Goal: Communication & Community: Answer question/provide support

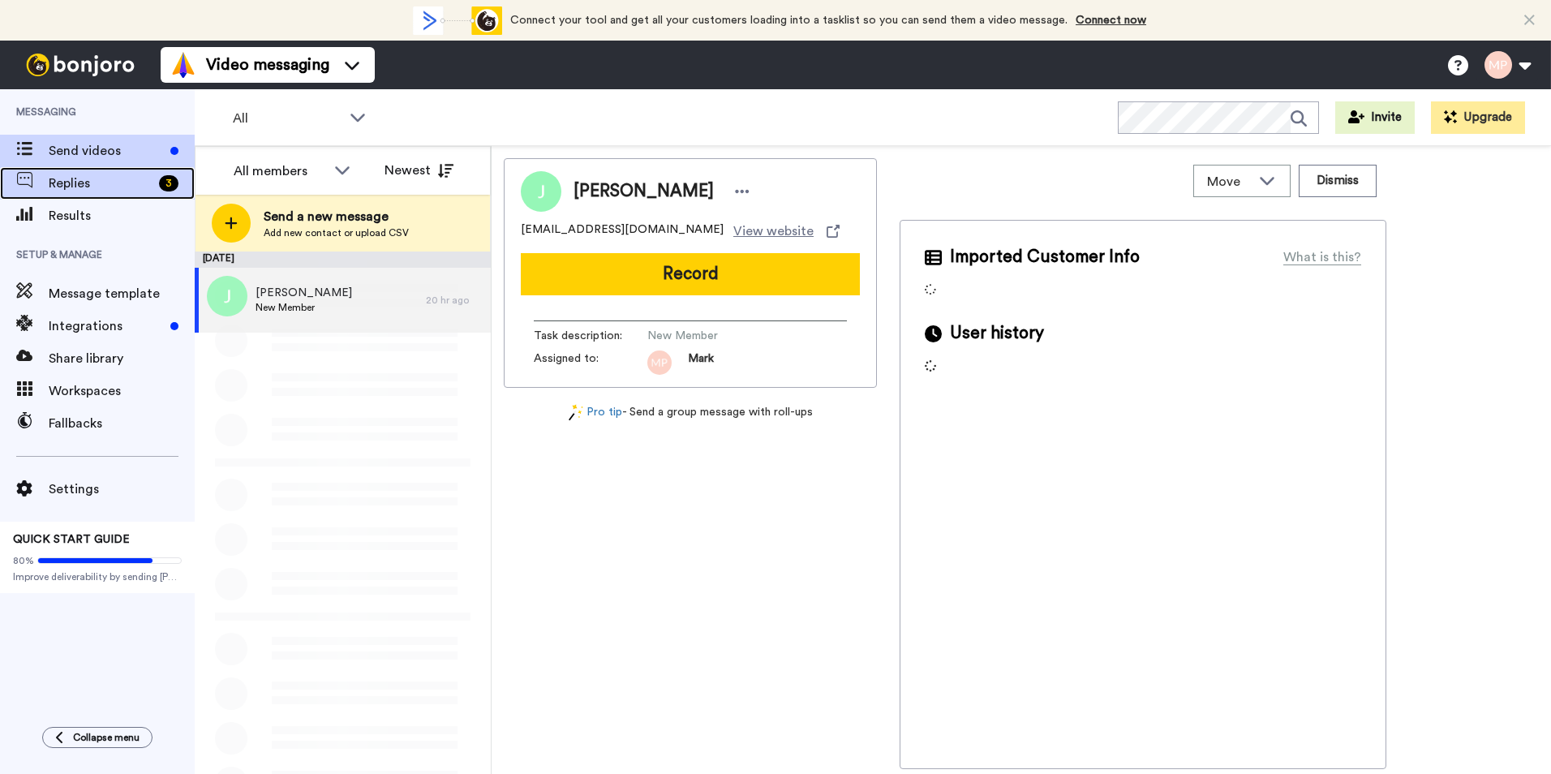
click at [106, 172] on div "Replies 3" at bounding box center [97, 183] width 195 height 32
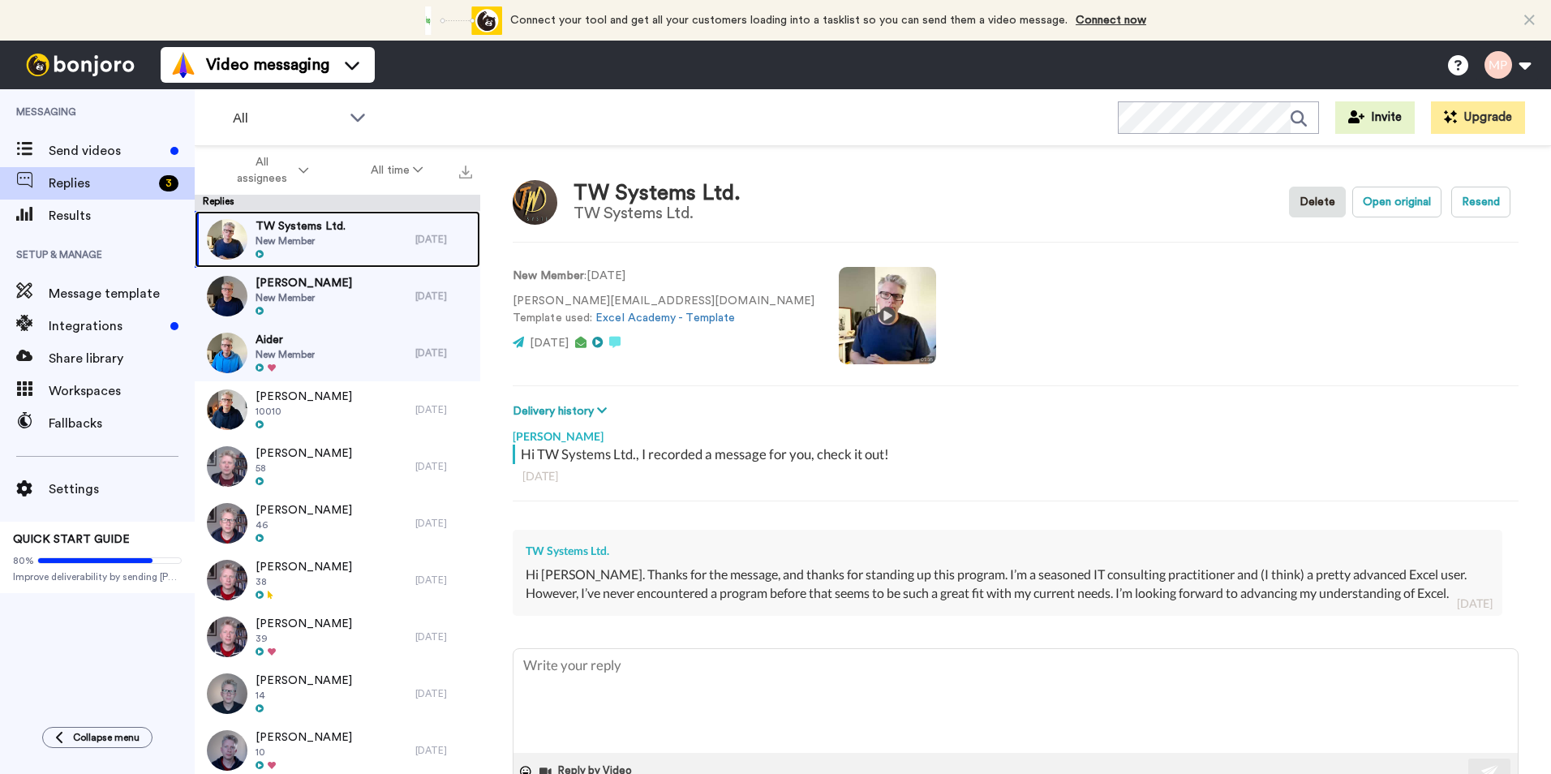
click at [363, 244] on div "TW Systems Ltd. New Member" at bounding box center [305, 239] width 221 height 57
type textarea "x"
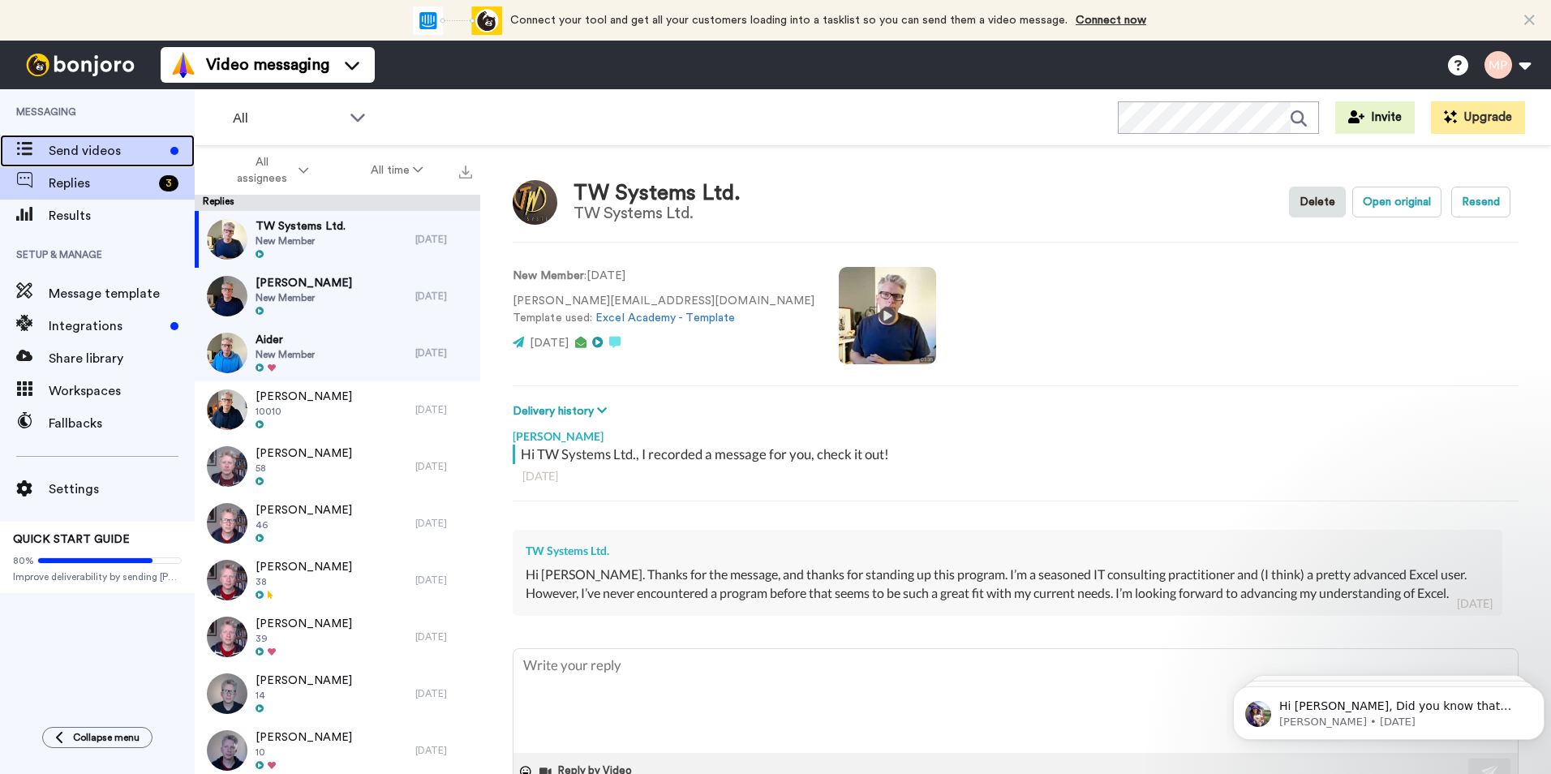
click at [97, 154] on span "Send videos" at bounding box center [106, 150] width 115 height 19
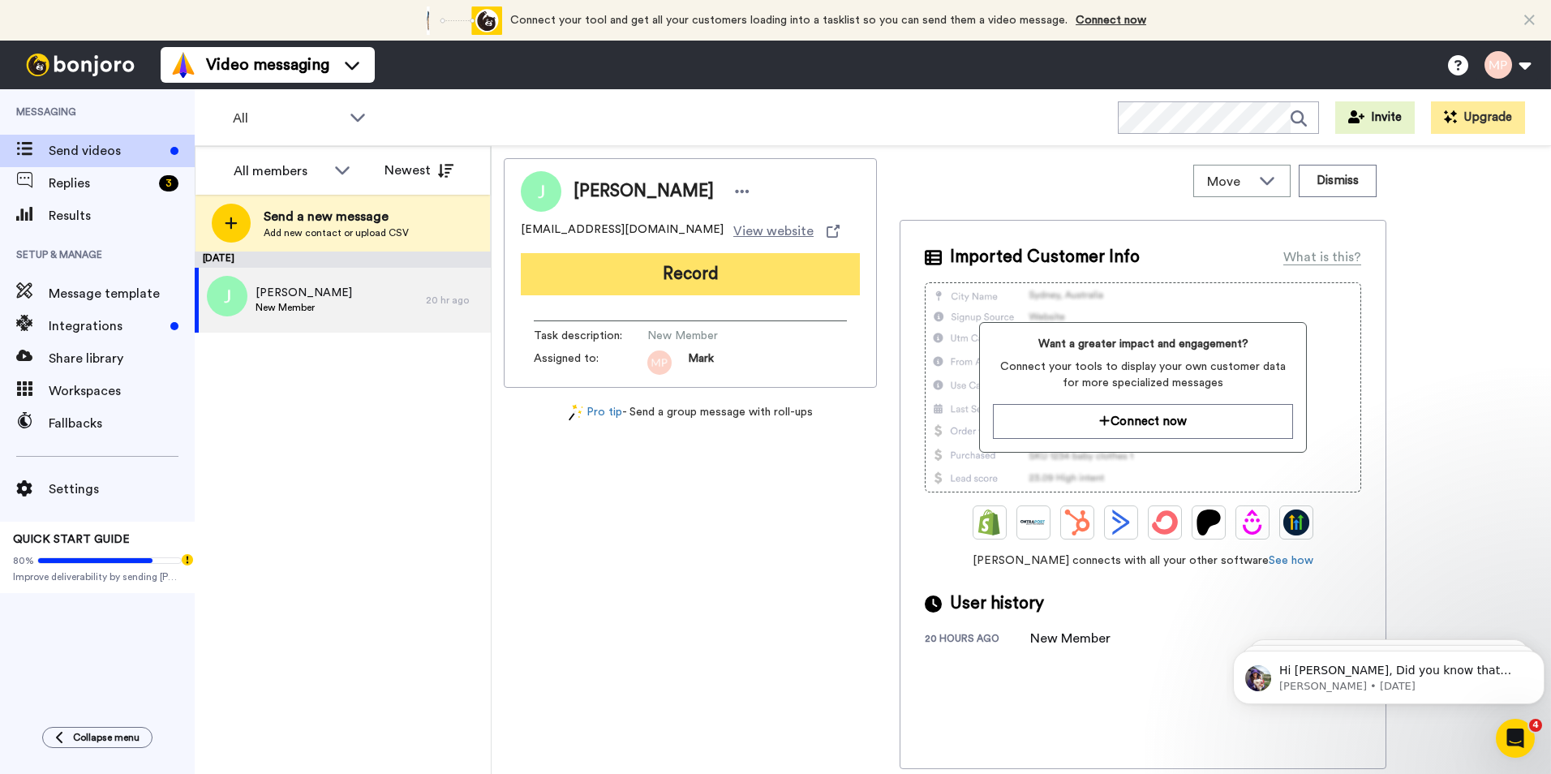
click at [652, 269] on button "Record" at bounding box center [690, 274] width 339 height 42
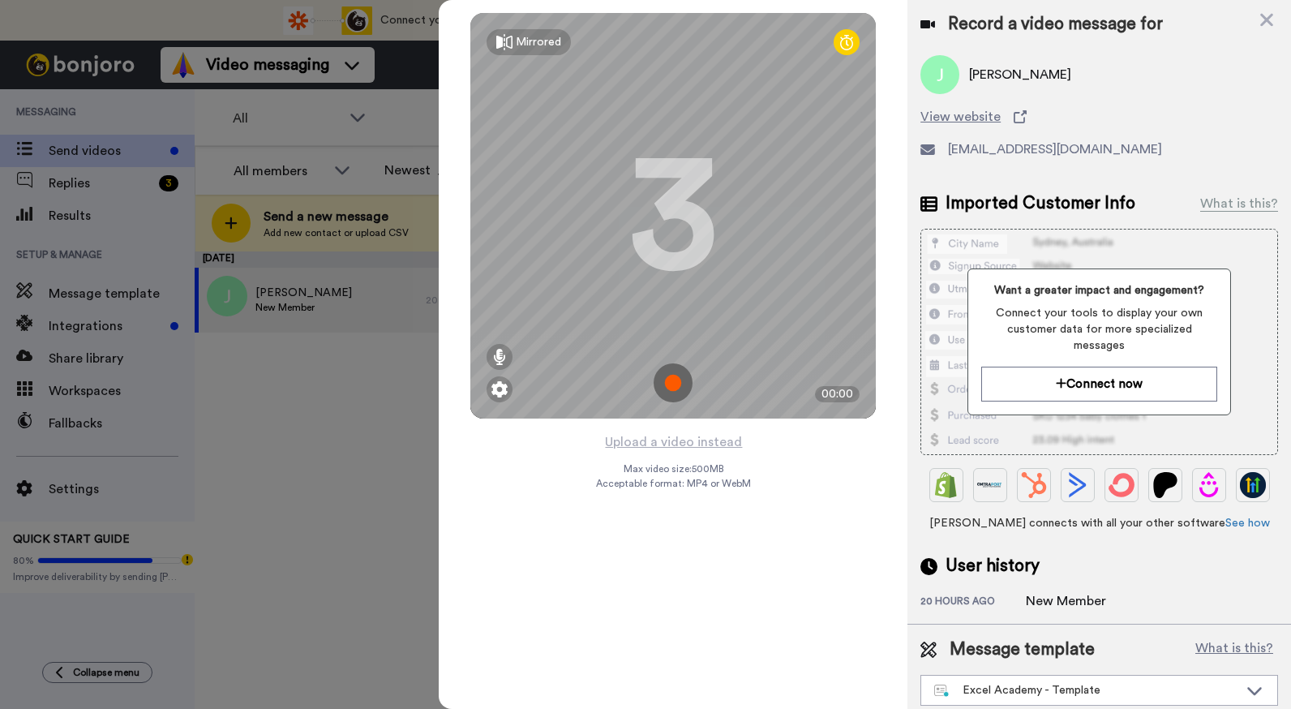
click at [668, 391] on img at bounding box center [673, 382] width 39 height 39
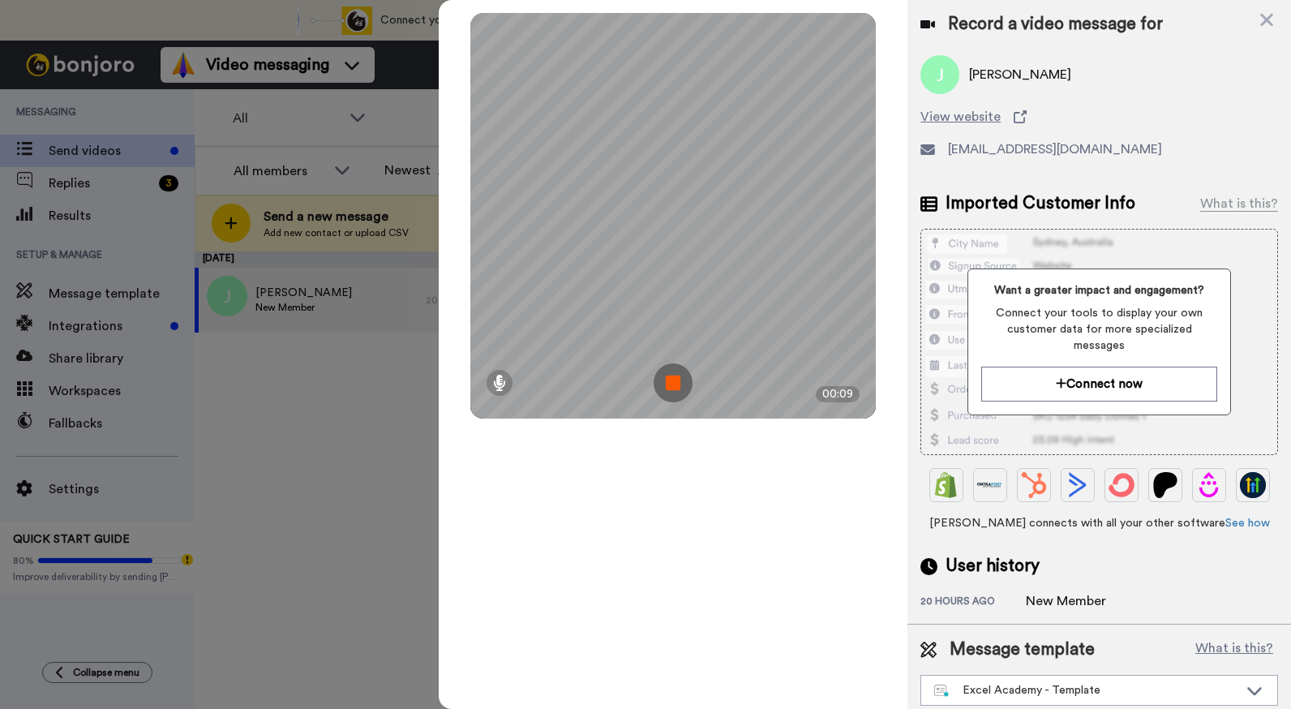
click at [668, 393] on img at bounding box center [673, 382] width 39 height 39
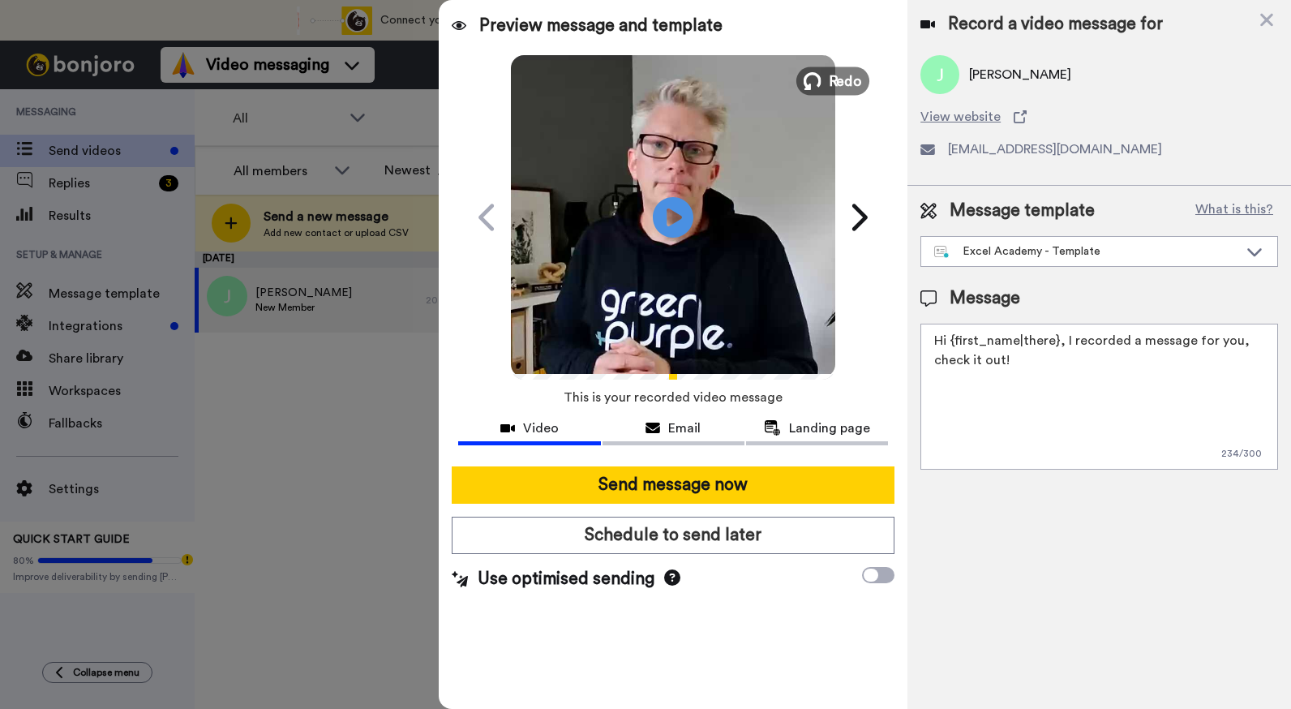
click at [850, 82] on span "Redo" at bounding box center [846, 80] width 34 height 21
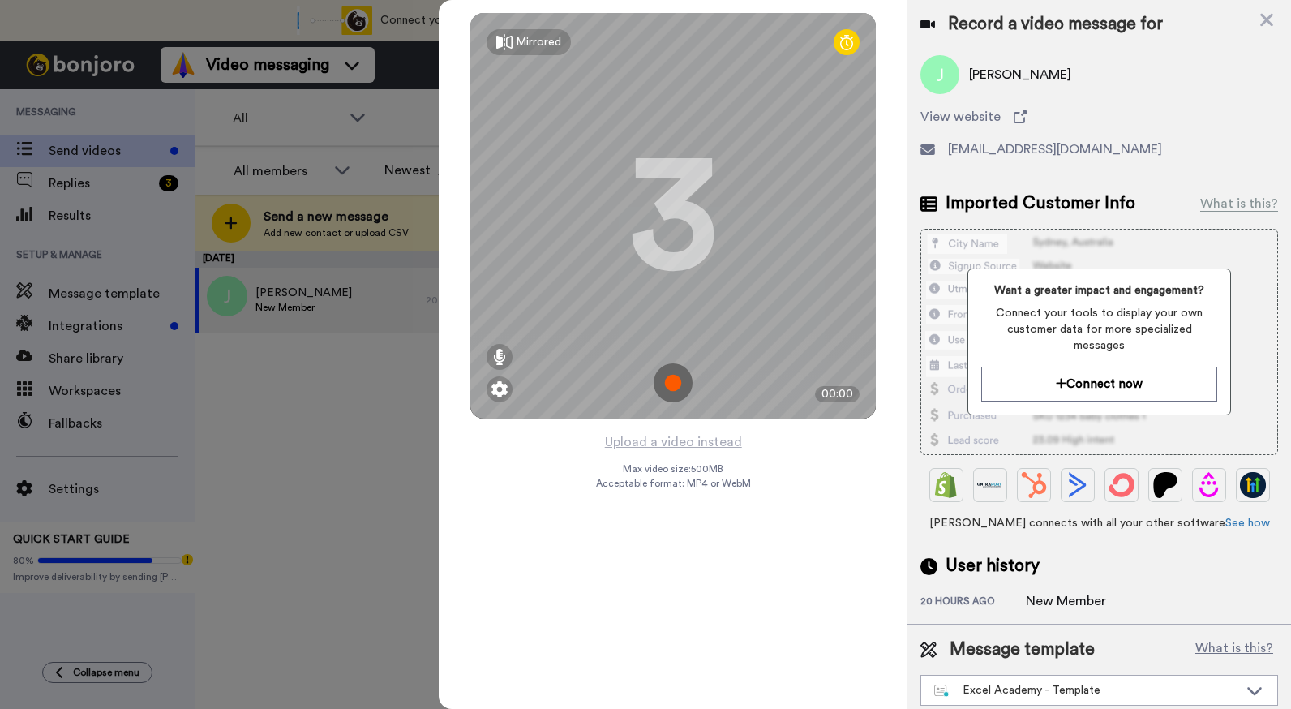
click at [681, 381] on img at bounding box center [673, 382] width 39 height 39
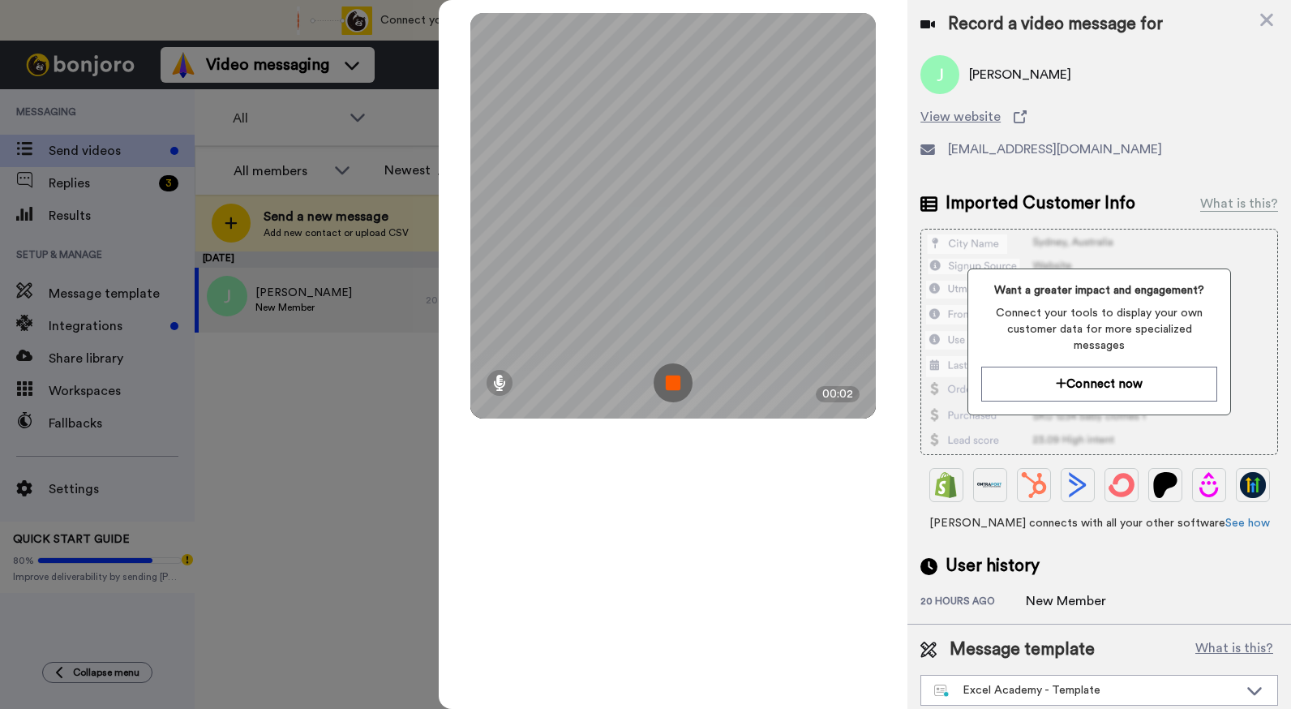
click at [681, 380] on img at bounding box center [673, 382] width 39 height 39
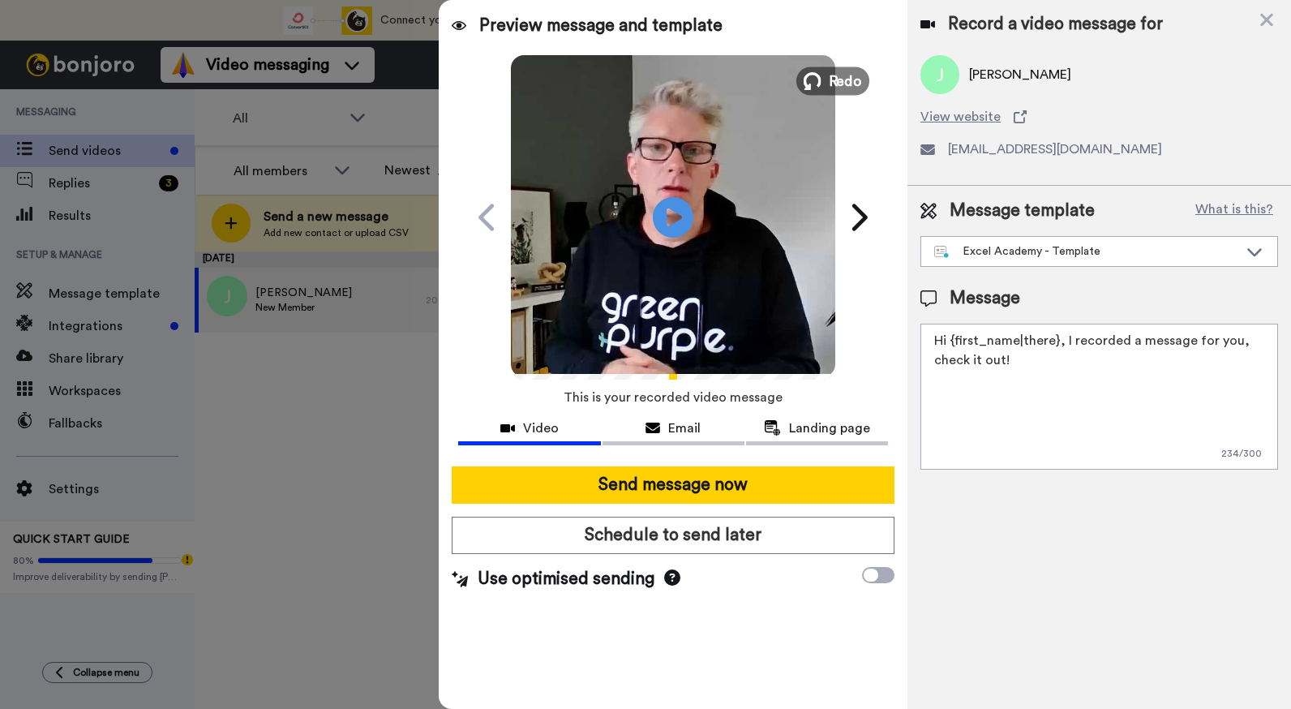
click at [845, 86] on span "Redo" at bounding box center [846, 80] width 34 height 21
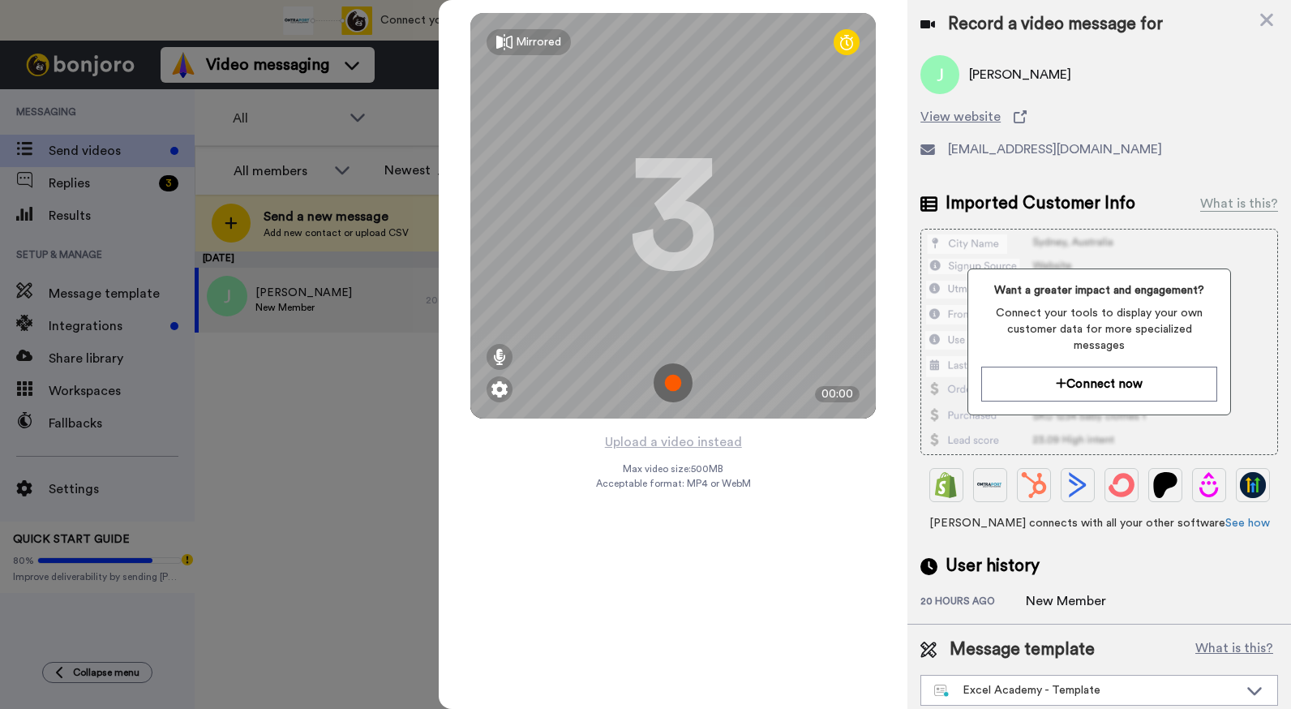
click at [680, 386] on img at bounding box center [673, 382] width 39 height 39
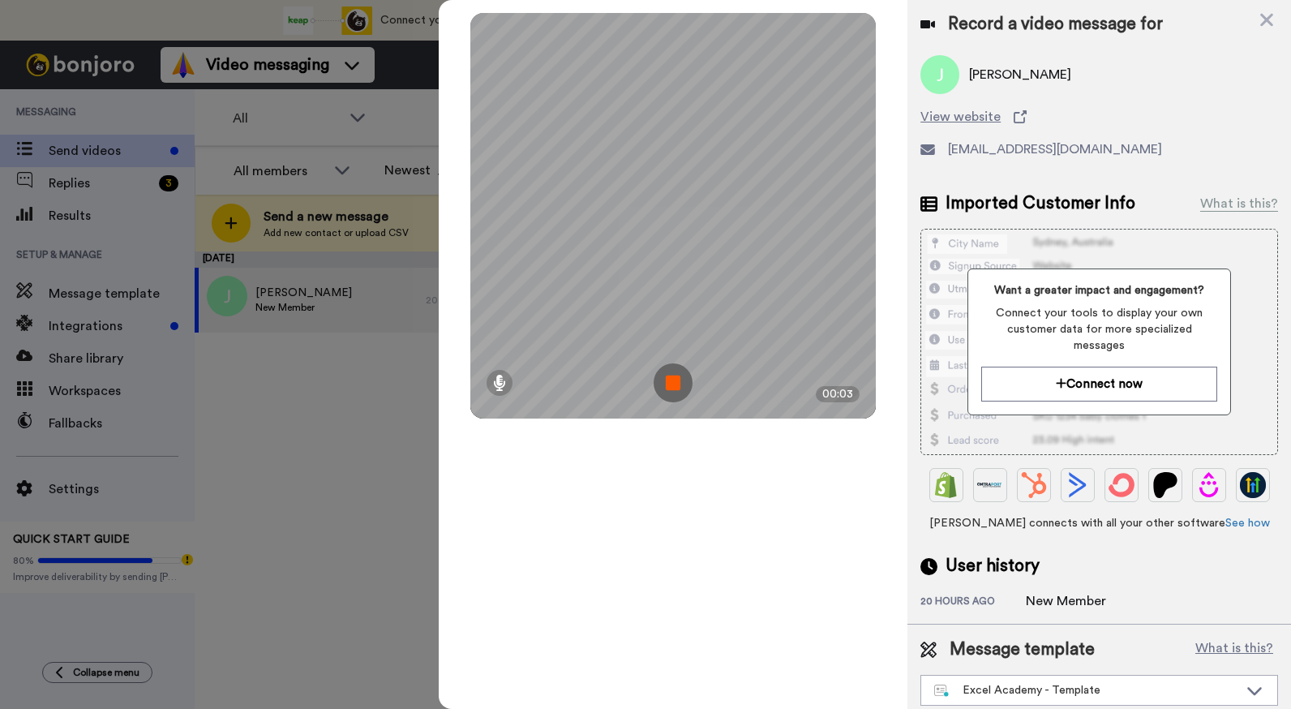
click at [680, 386] on img at bounding box center [673, 382] width 39 height 39
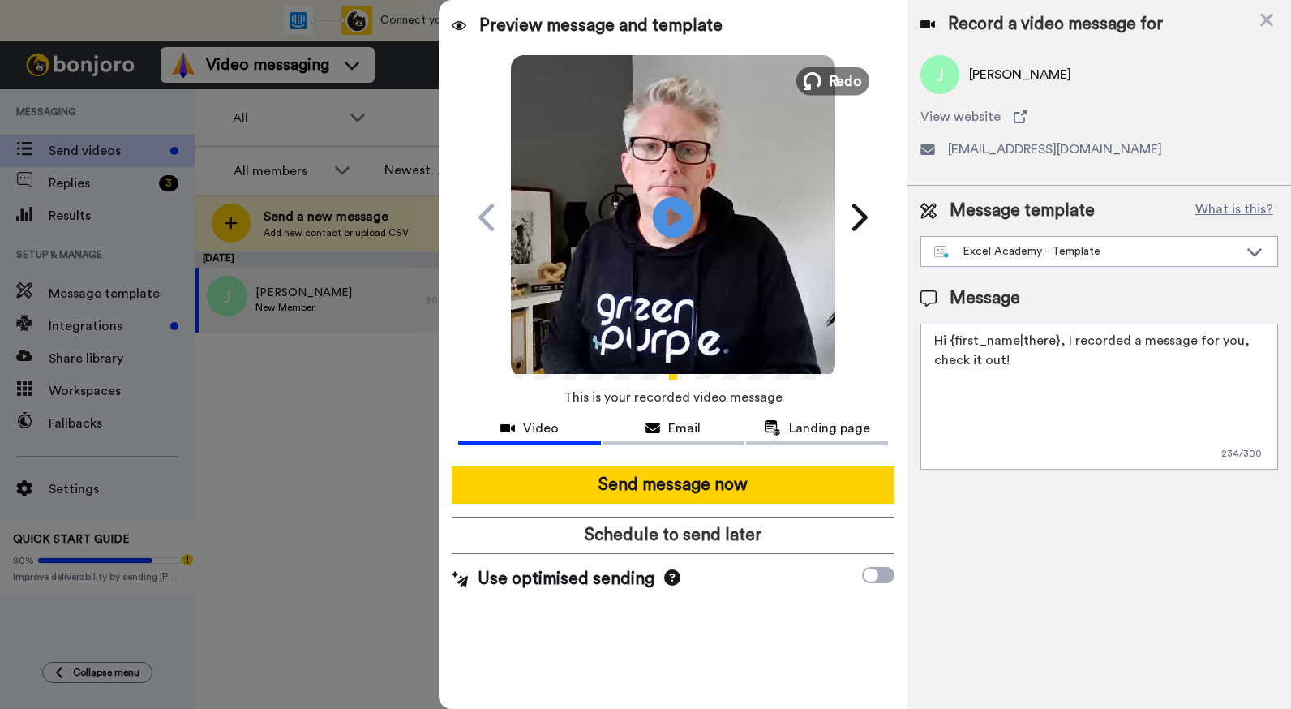
click at [832, 71] on span "Redo" at bounding box center [846, 80] width 34 height 21
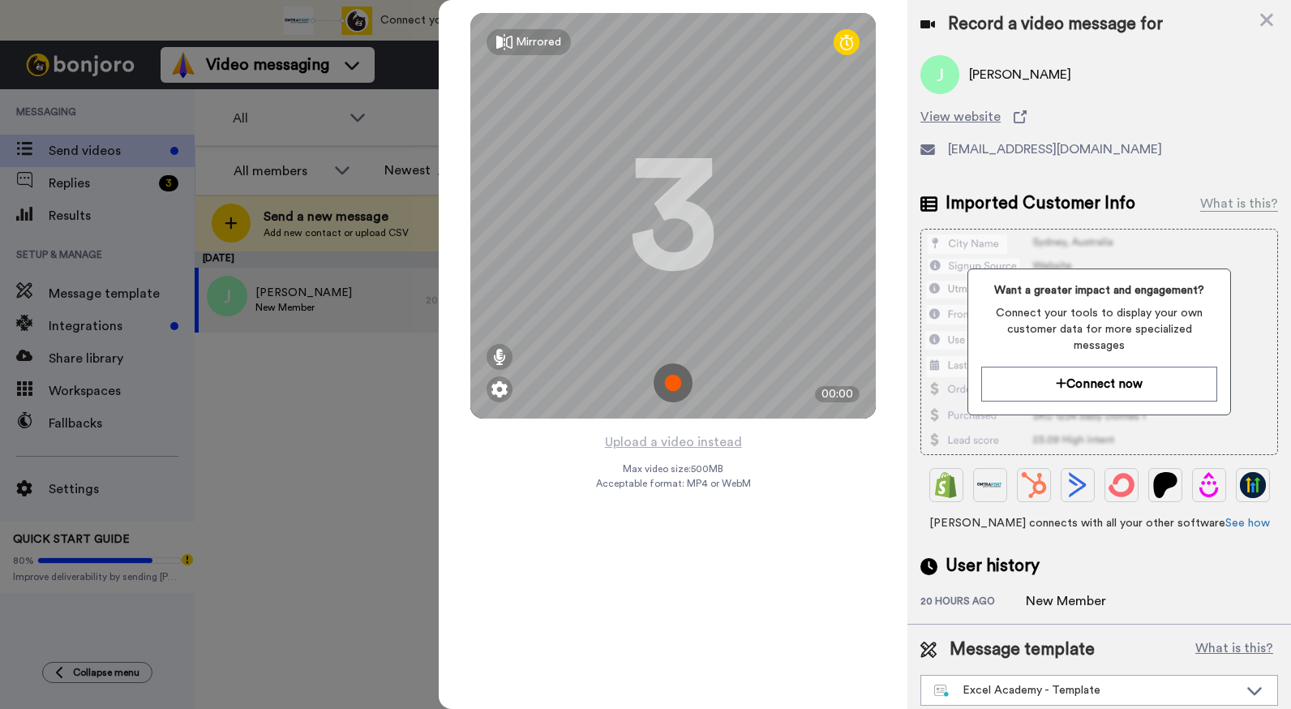
click at [668, 389] on img at bounding box center [673, 382] width 39 height 39
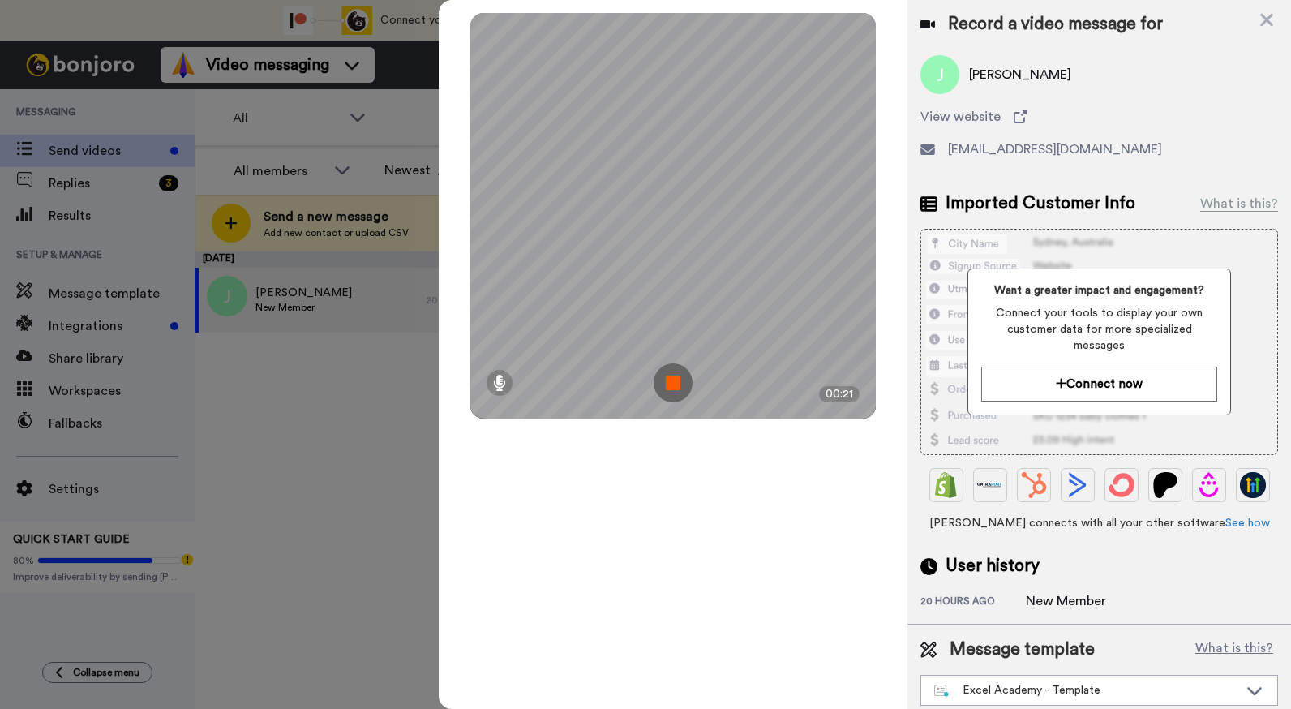
click at [668, 389] on img at bounding box center [673, 382] width 39 height 39
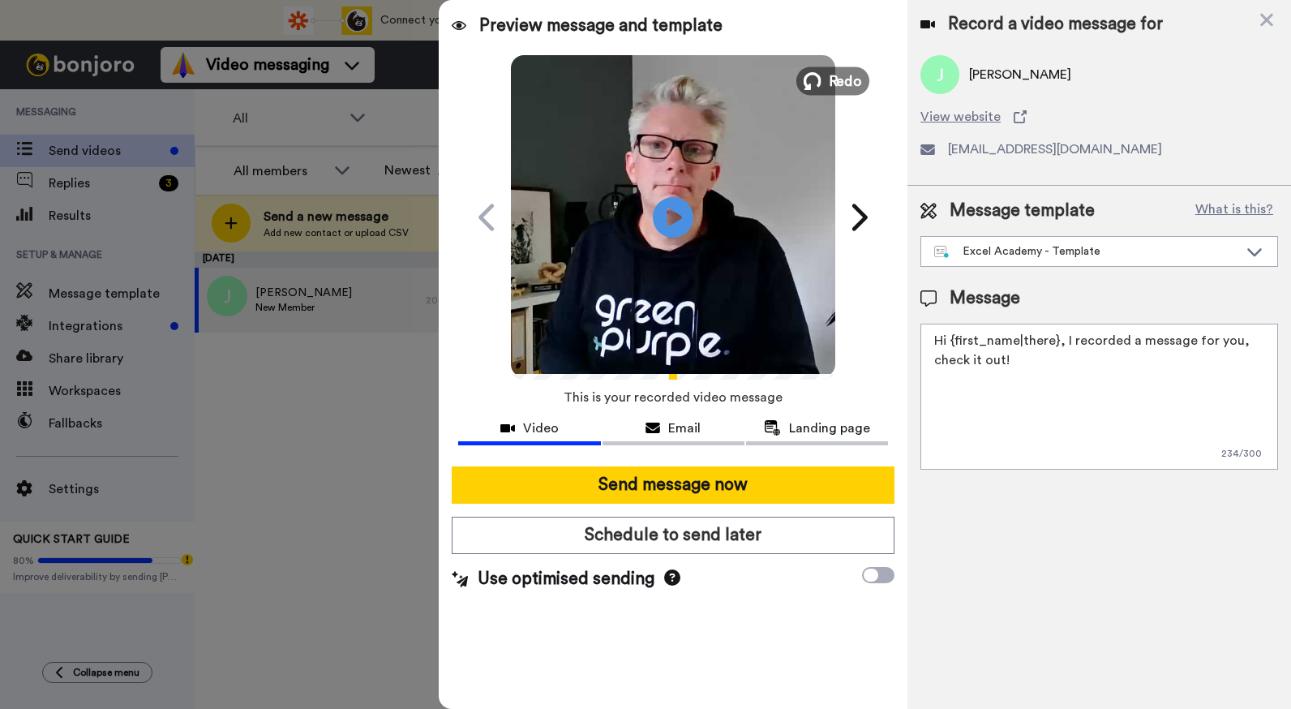
click at [839, 75] on span "Redo" at bounding box center [846, 80] width 34 height 21
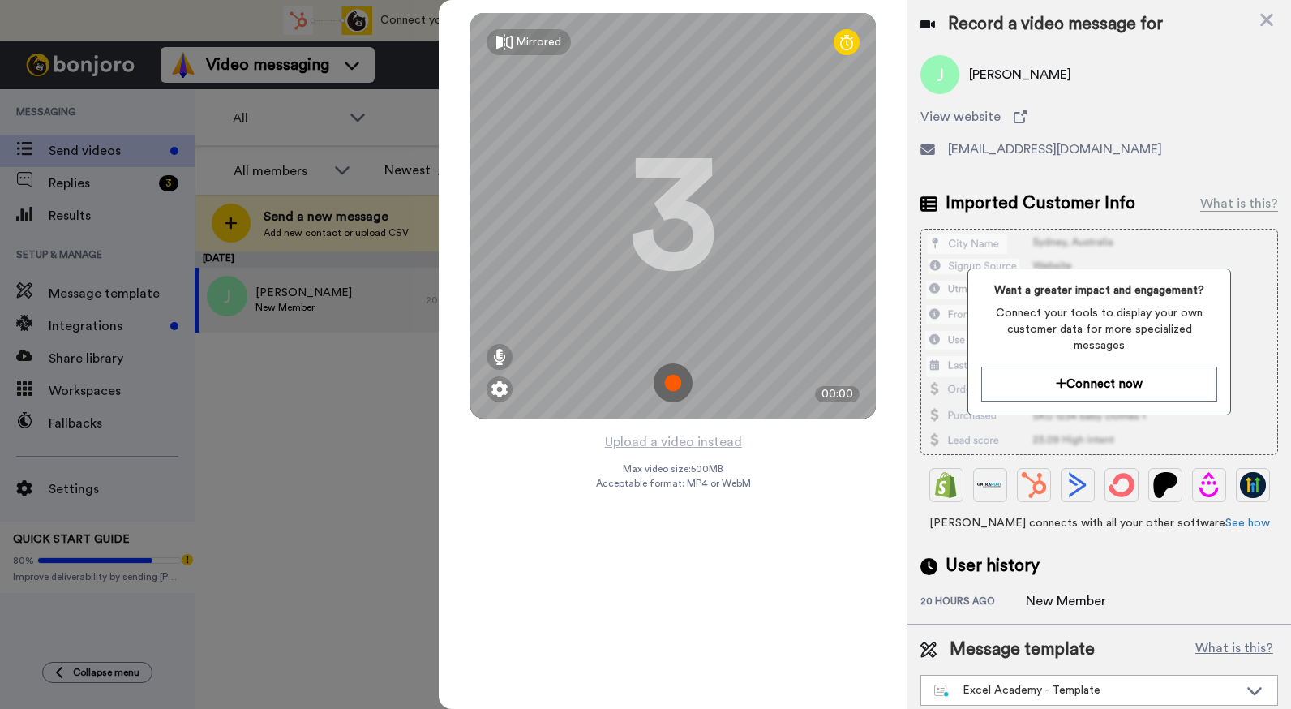
click at [674, 392] on img at bounding box center [673, 382] width 39 height 39
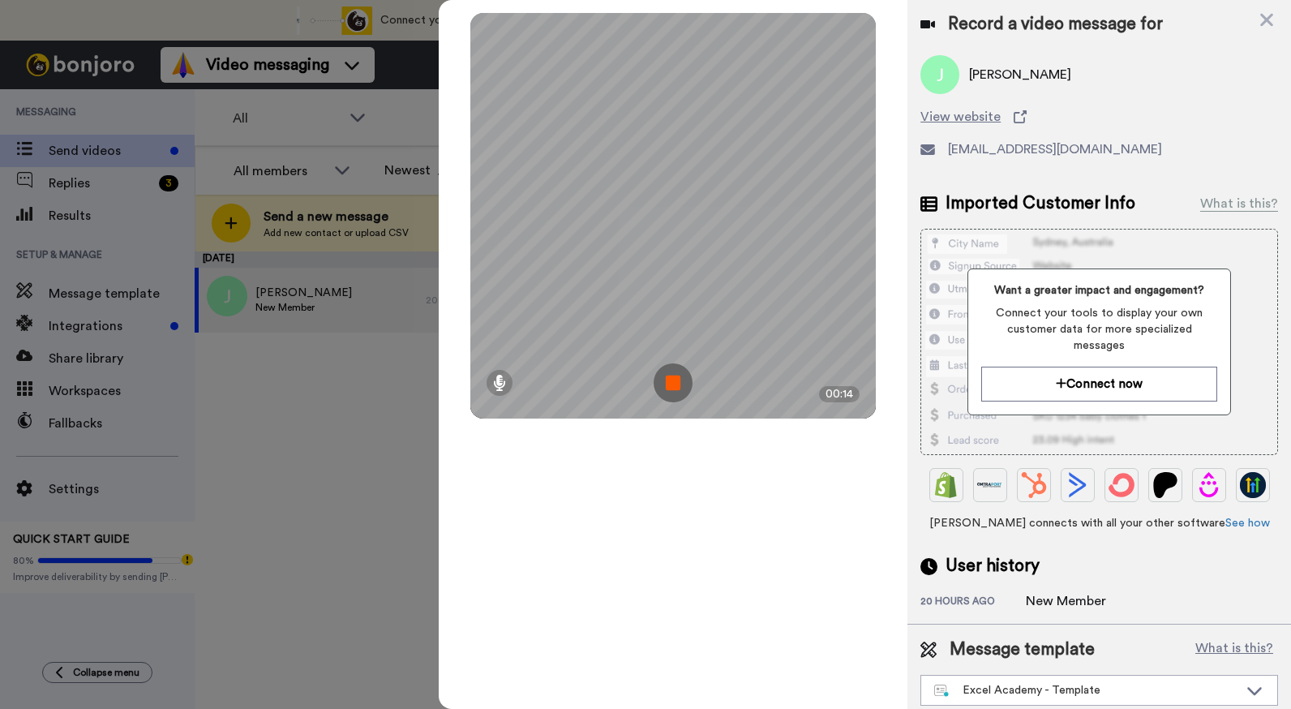
click at [684, 383] on img at bounding box center [673, 382] width 39 height 39
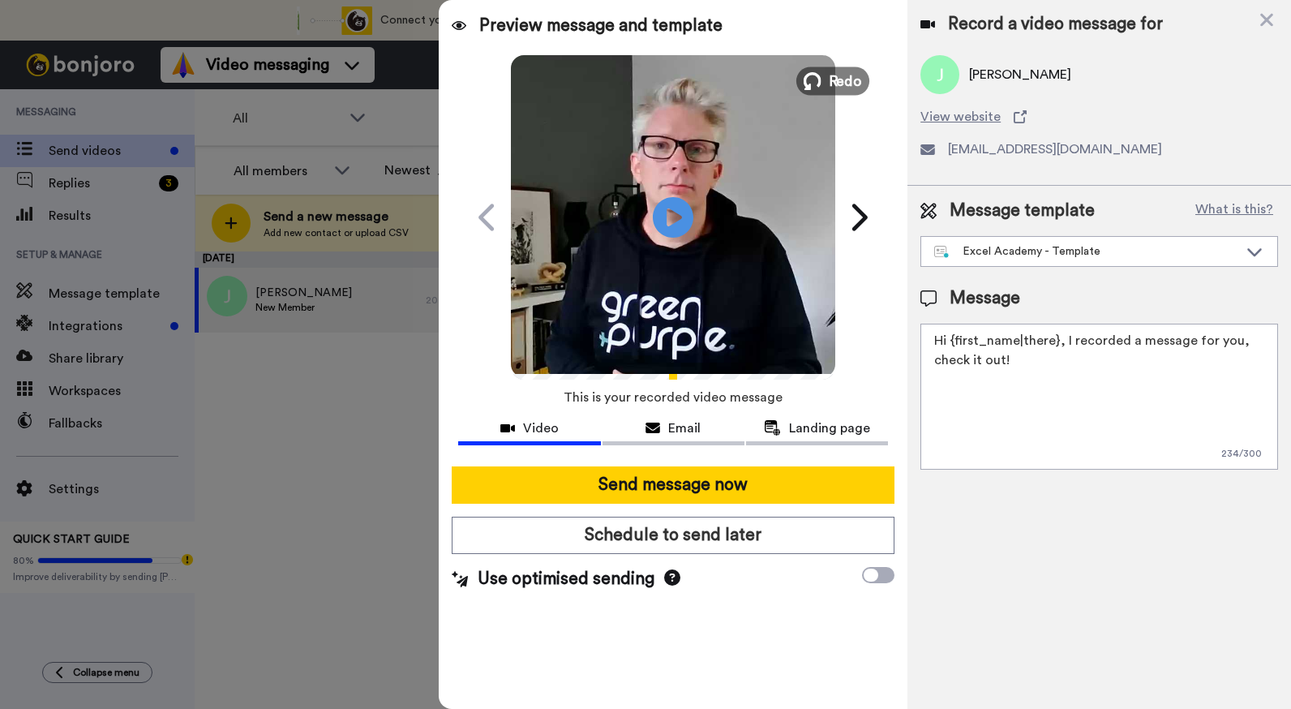
click at [852, 83] on span "Redo" at bounding box center [846, 80] width 34 height 21
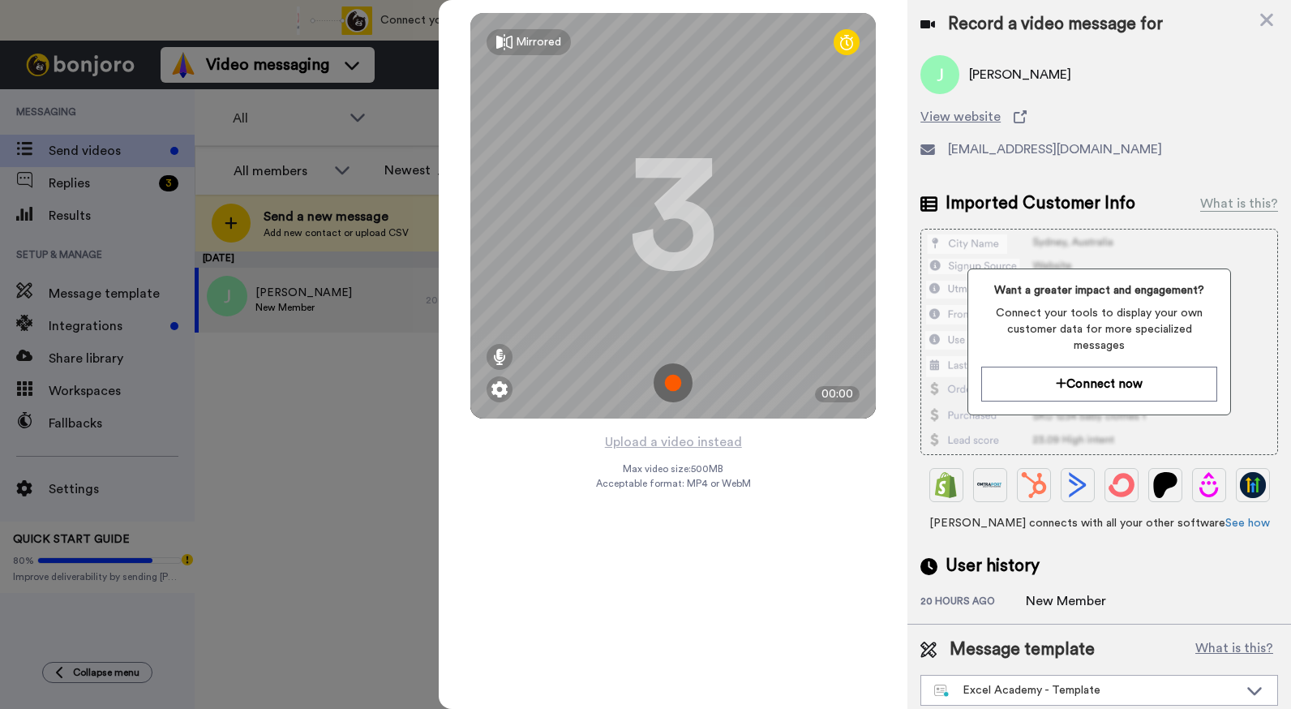
click at [668, 380] on img at bounding box center [673, 382] width 39 height 39
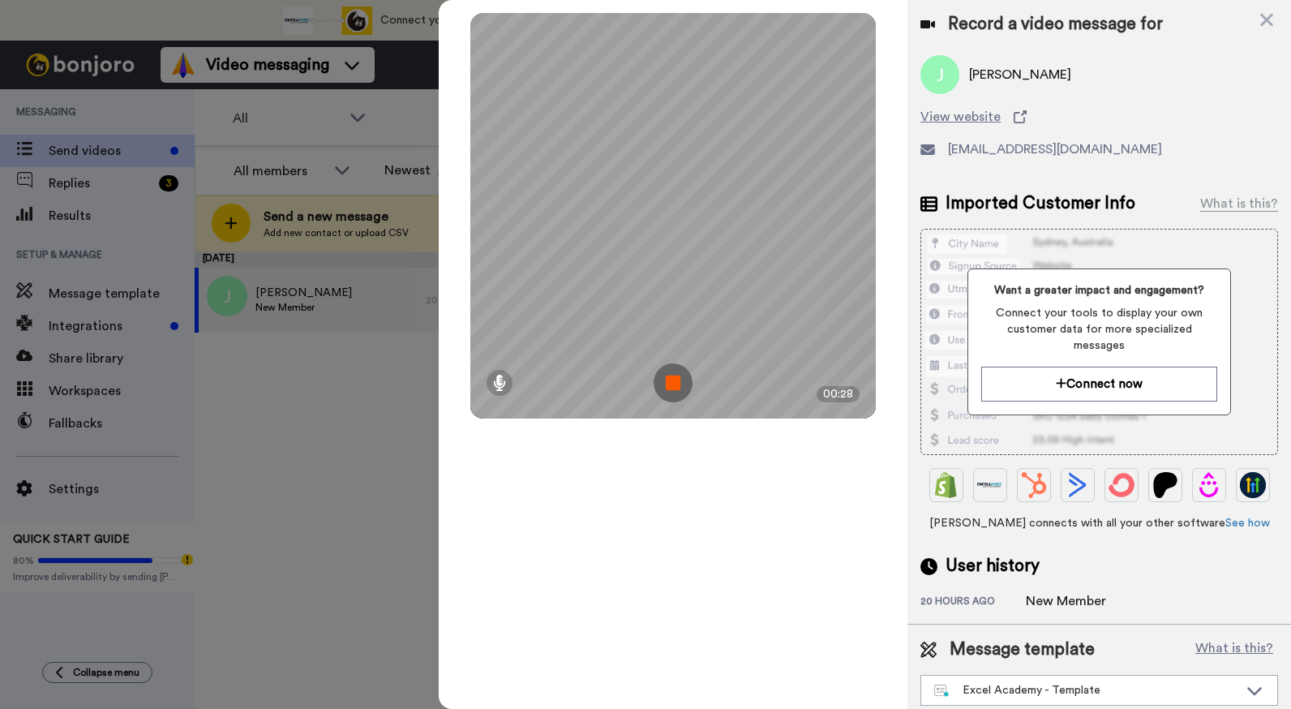
click at [668, 380] on img at bounding box center [673, 382] width 39 height 39
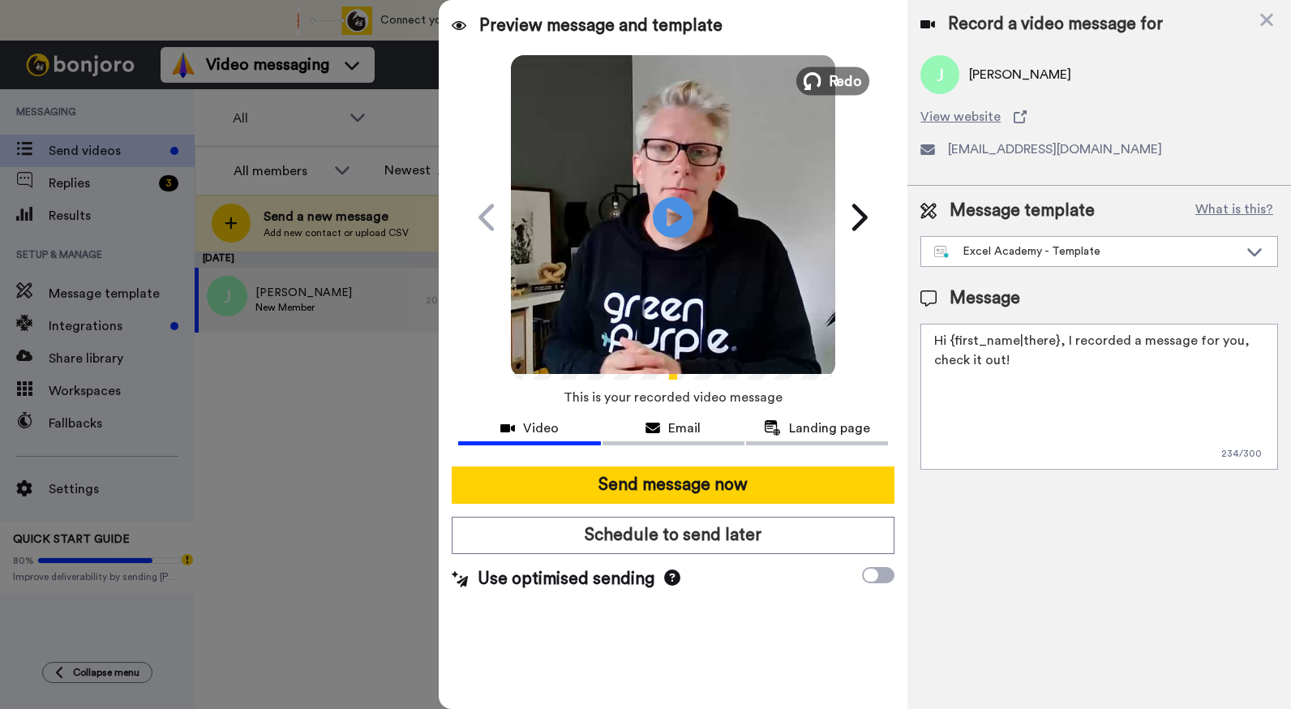
click at [831, 80] on span "Redo" at bounding box center [846, 80] width 34 height 21
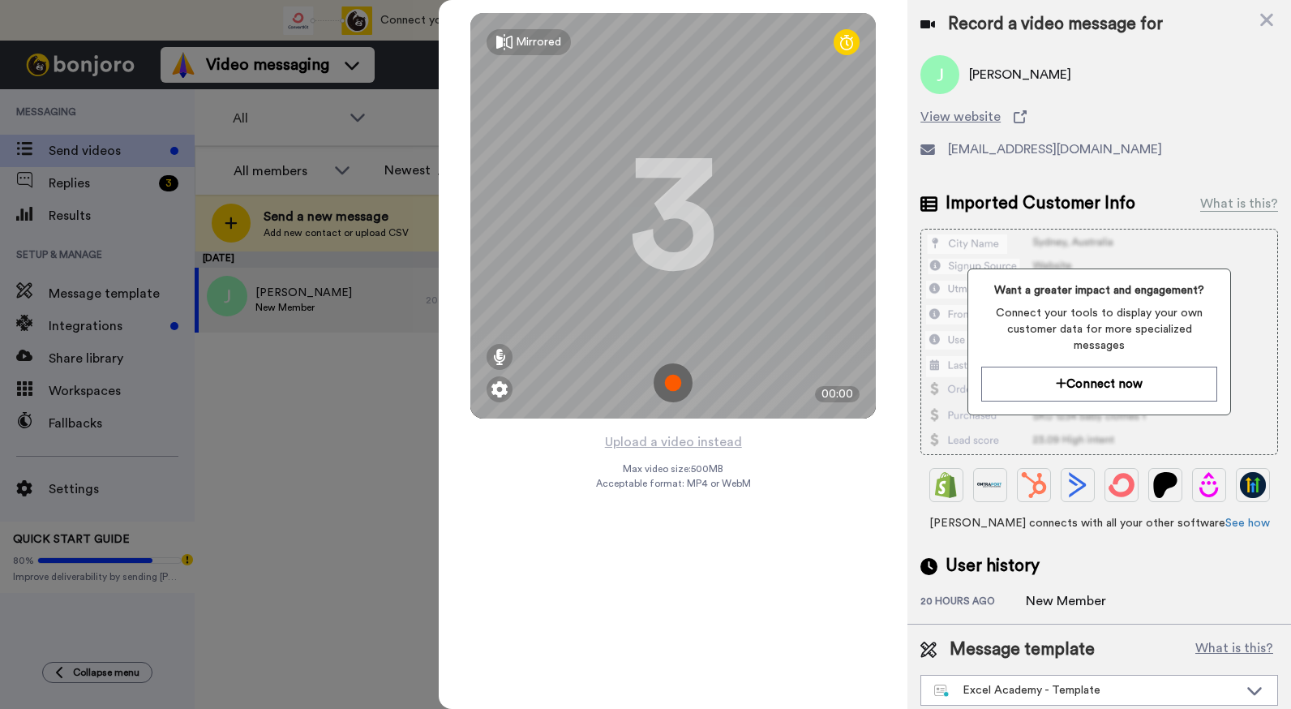
click at [669, 384] on img at bounding box center [673, 382] width 39 height 39
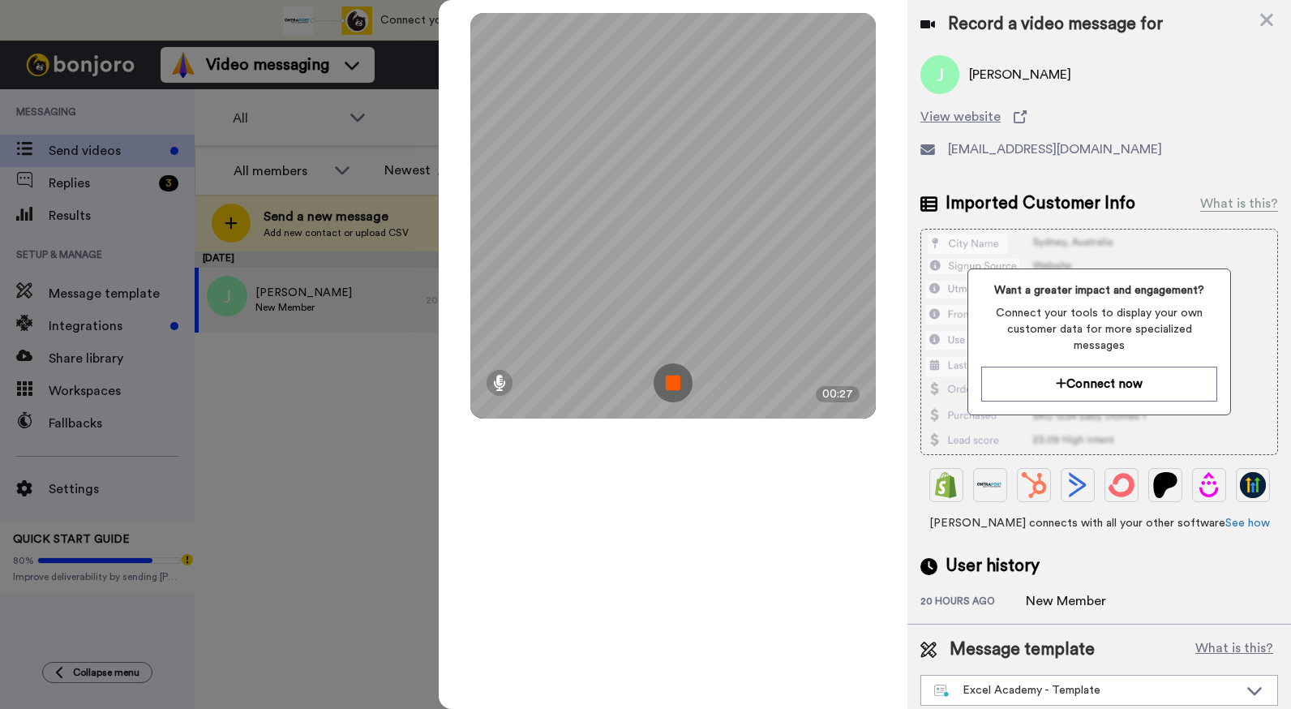
click at [669, 384] on img at bounding box center [673, 382] width 39 height 39
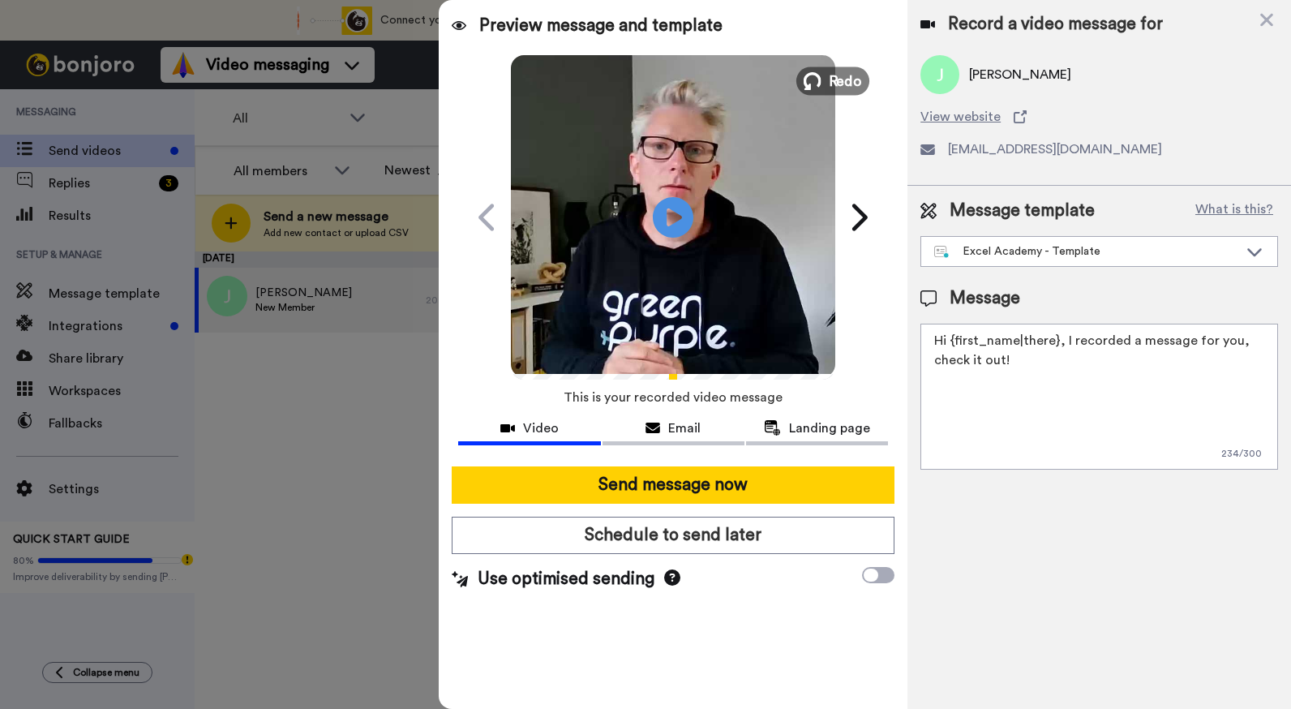
click at [848, 86] on span "Redo" at bounding box center [846, 80] width 34 height 21
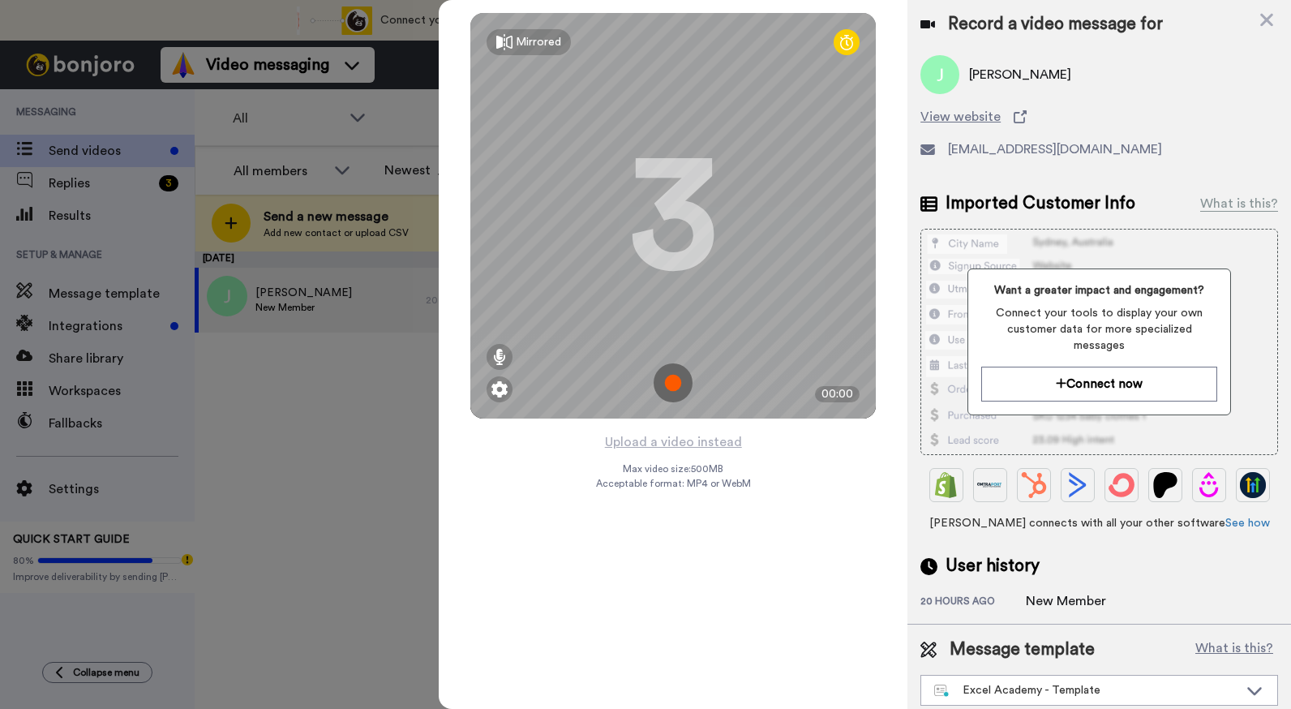
click at [669, 376] on img at bounding box center [673, 382] width 39 height 39
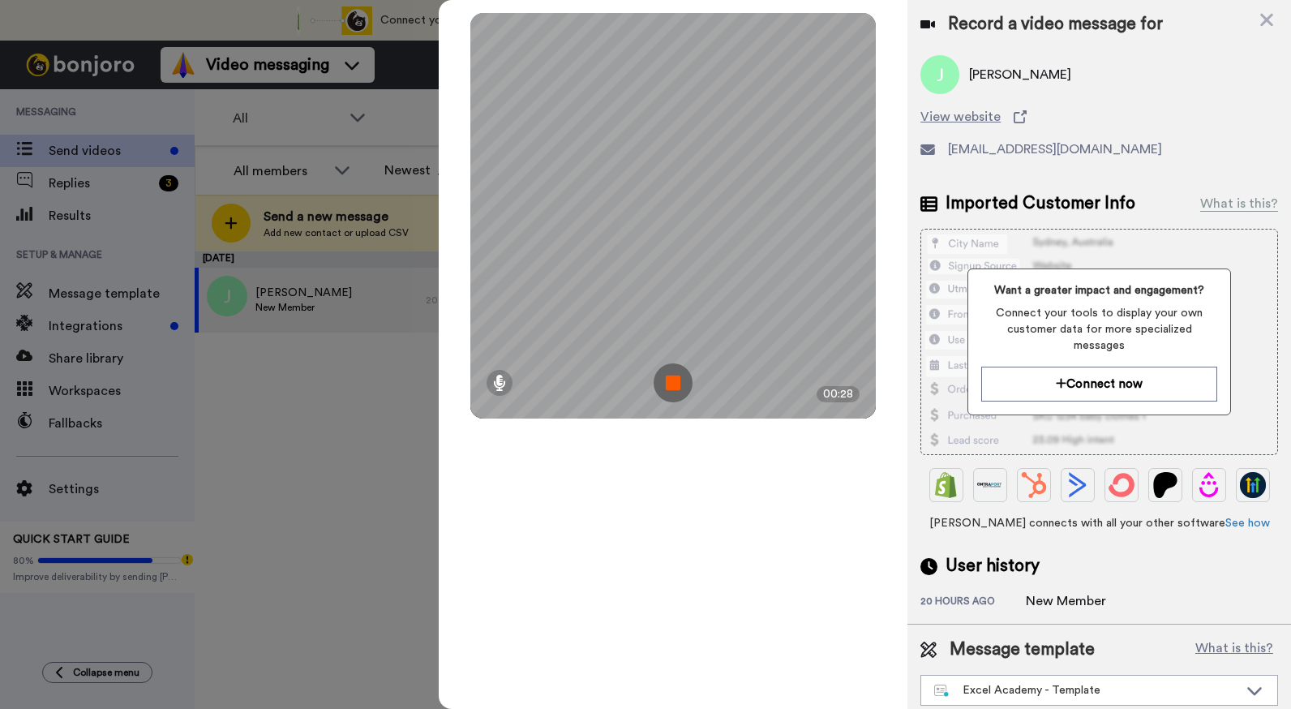
click at [669, 375] on img at bounding box center [673, 382] width 39 height 39
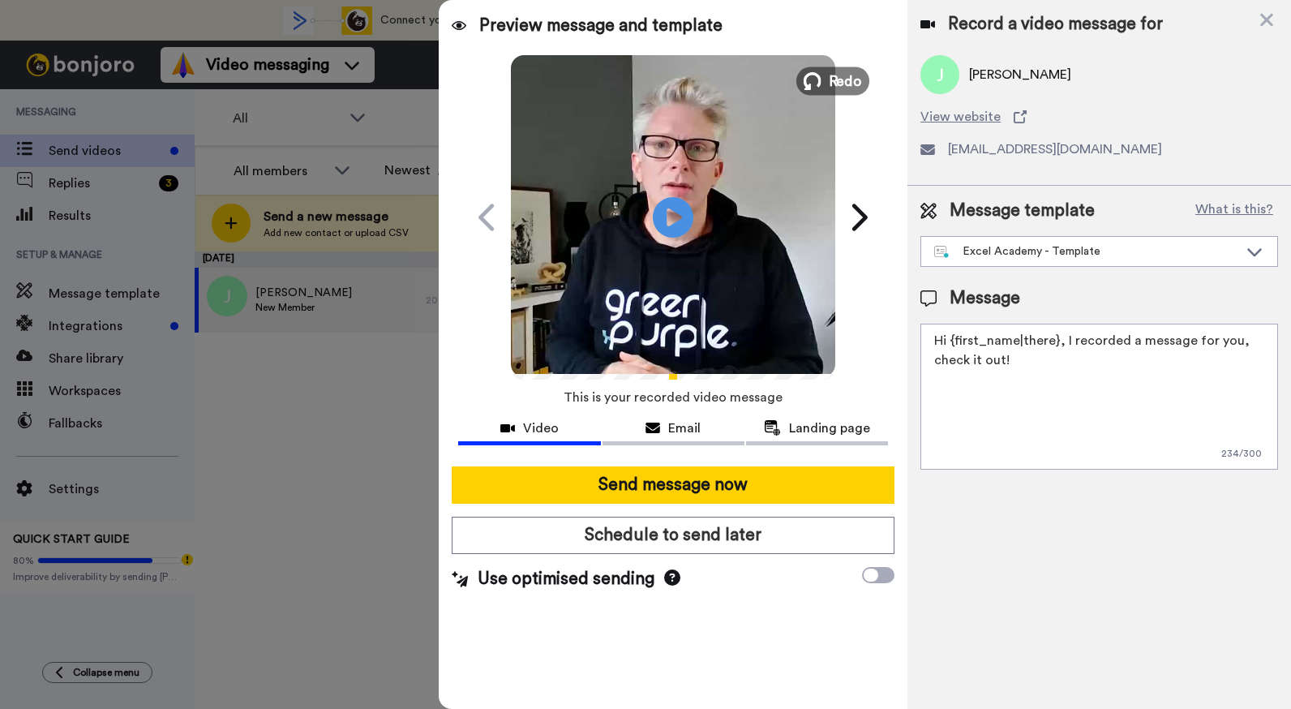
click at [847, 83] on span "Redo" at bounding box center [846, 80] width 34 height 21
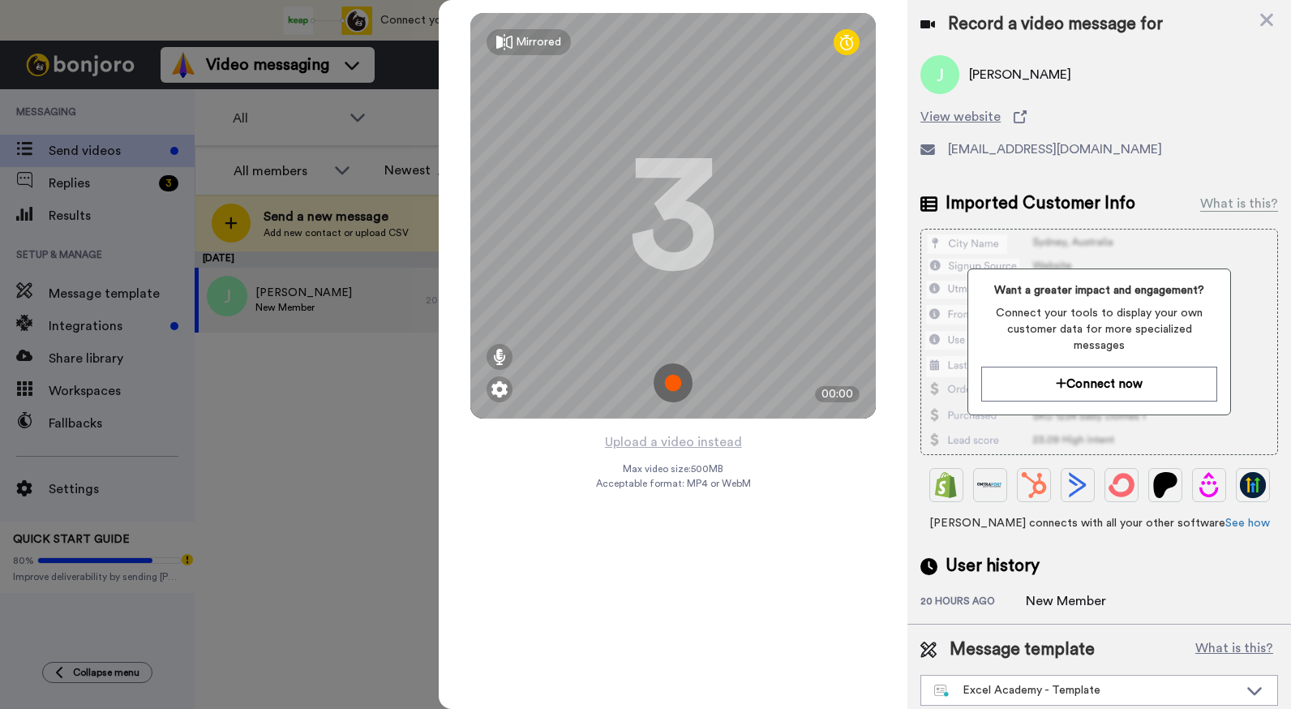
click at [671, 389] on img at bounding box center [673, 382] width 39 height 39
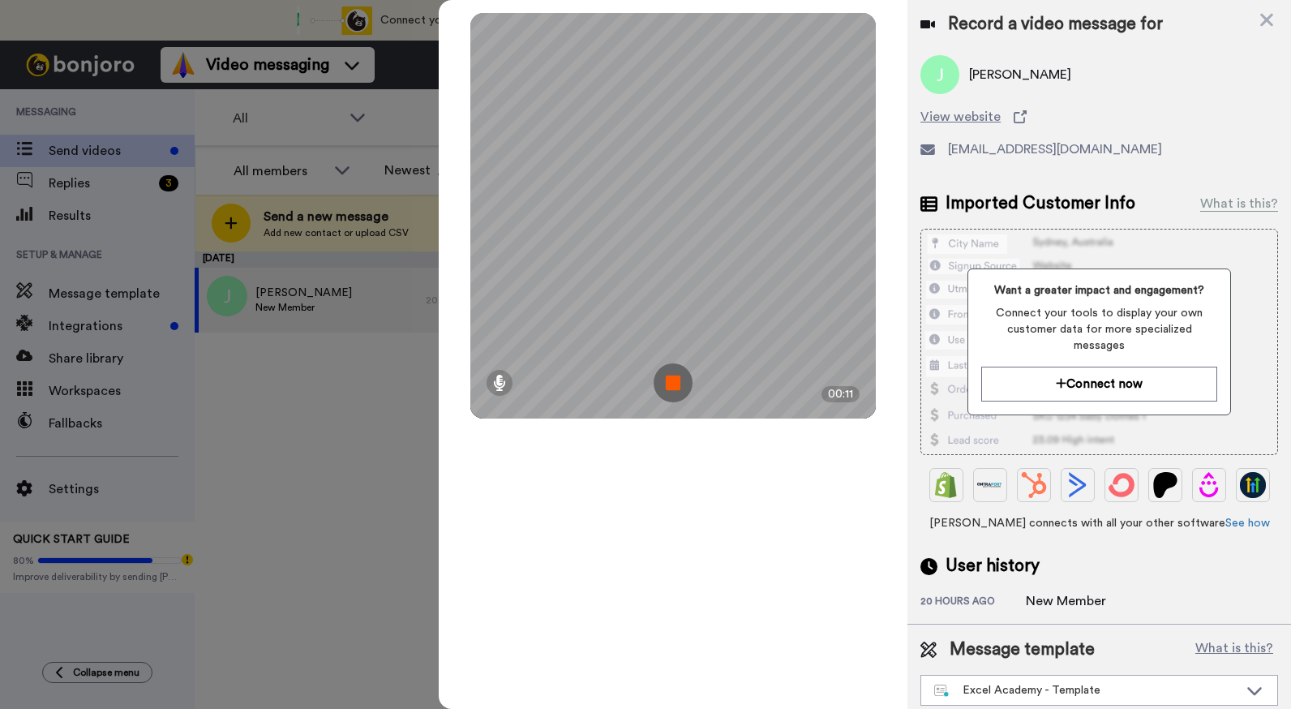
click at [671, 389] on img at bounding box center [673, 382] width 39 height 39
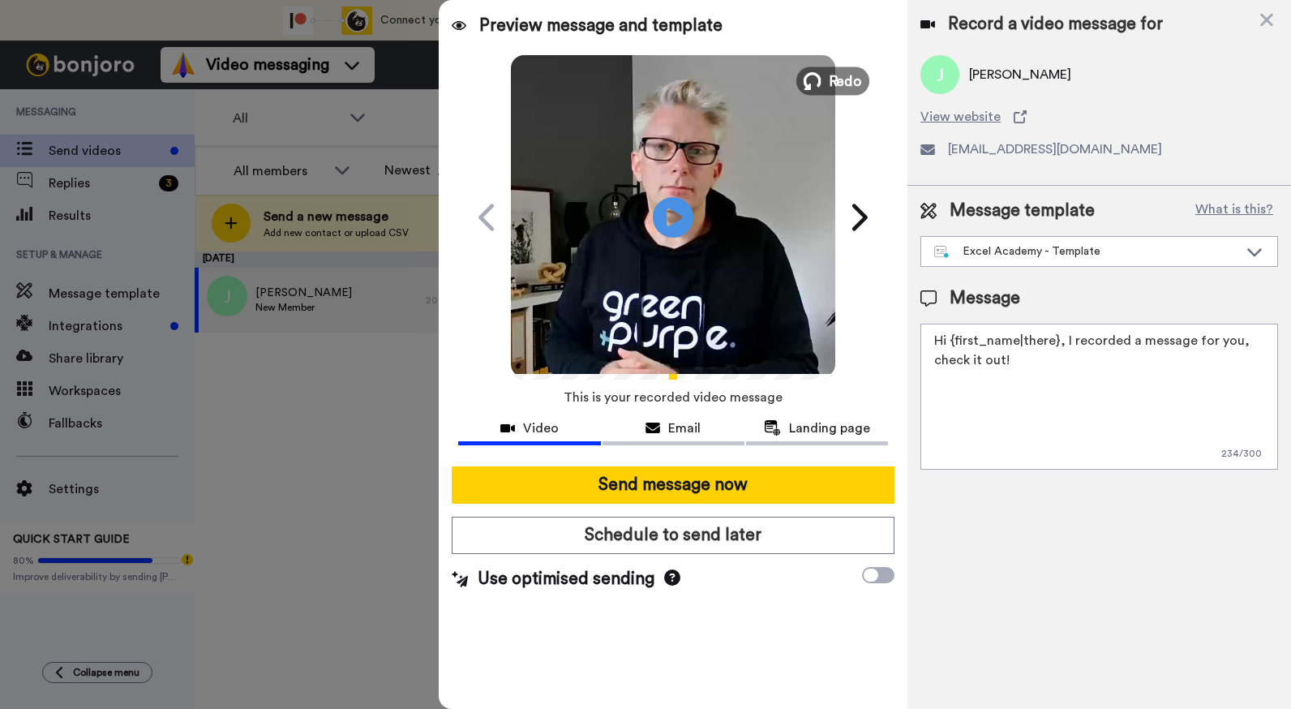
click at [851, 74] on span "Redo" at bounding box center [846, 80] width 34 height 21
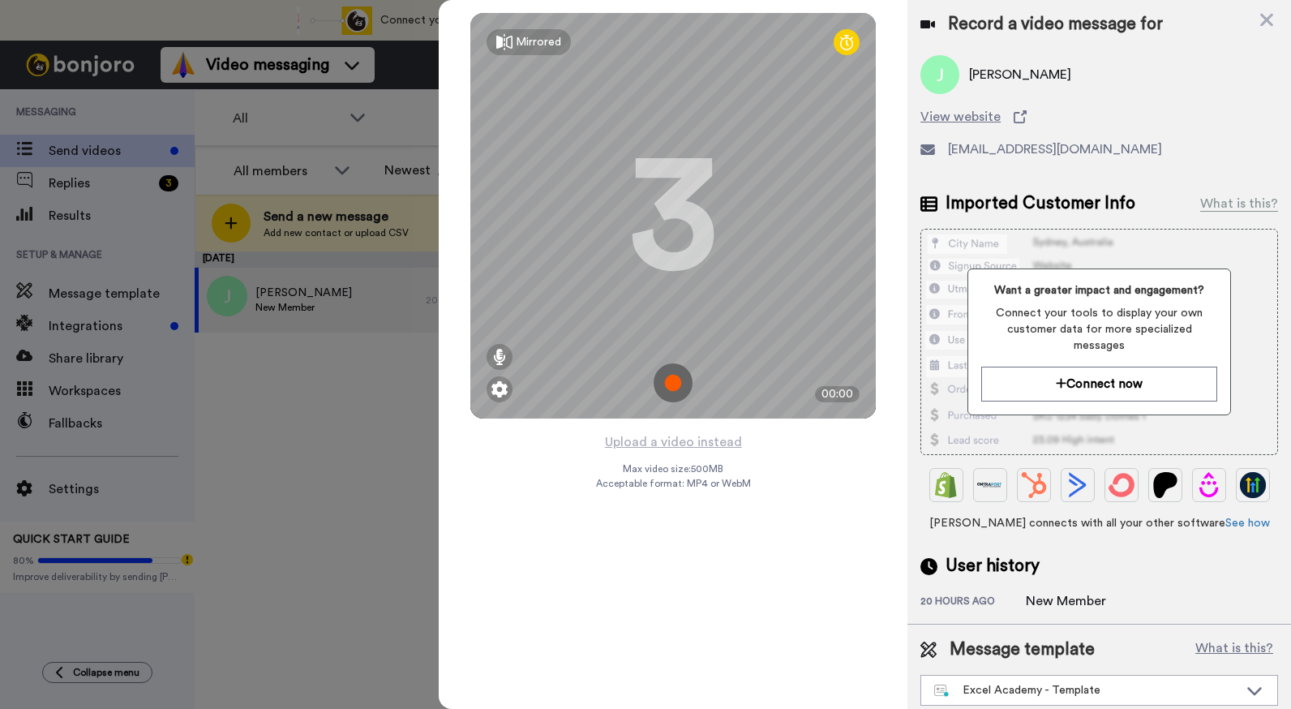
click at [681, 380] on img at bounding box center [673, 382] width 39 height 39
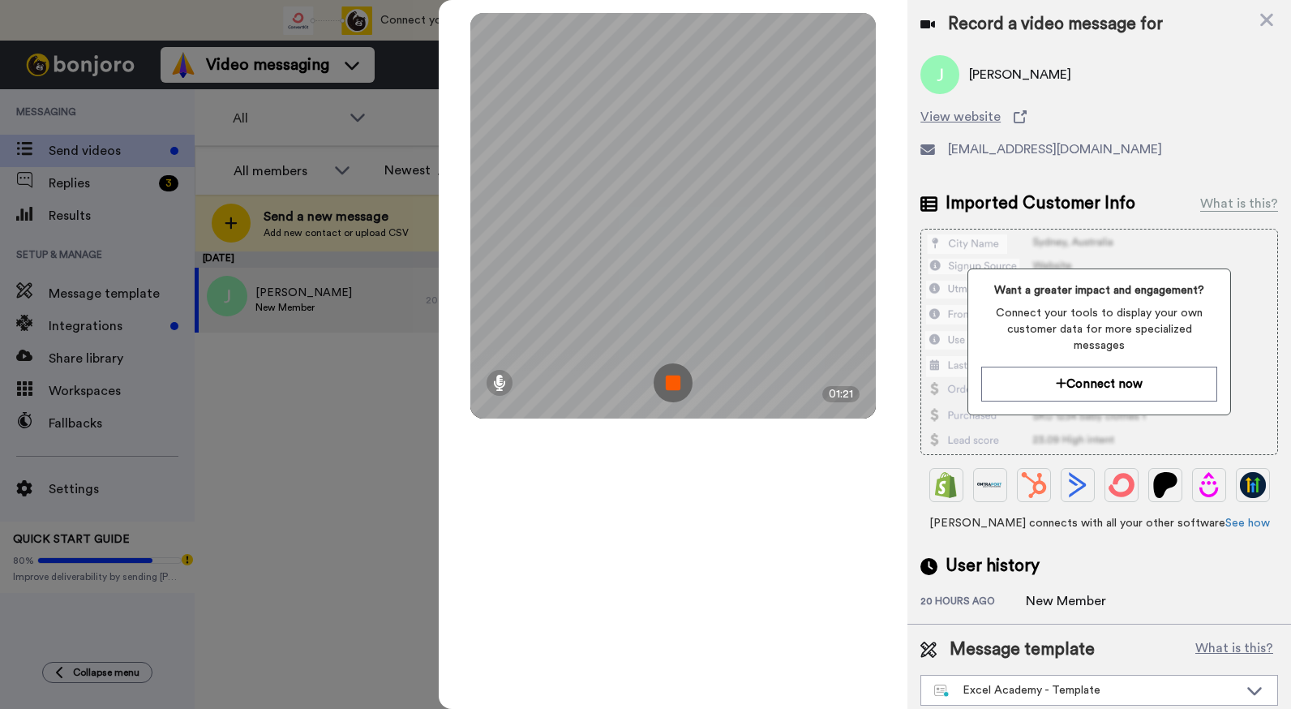
click at [681, 379] on img at bounding box center [673, 382] width 39 height 39
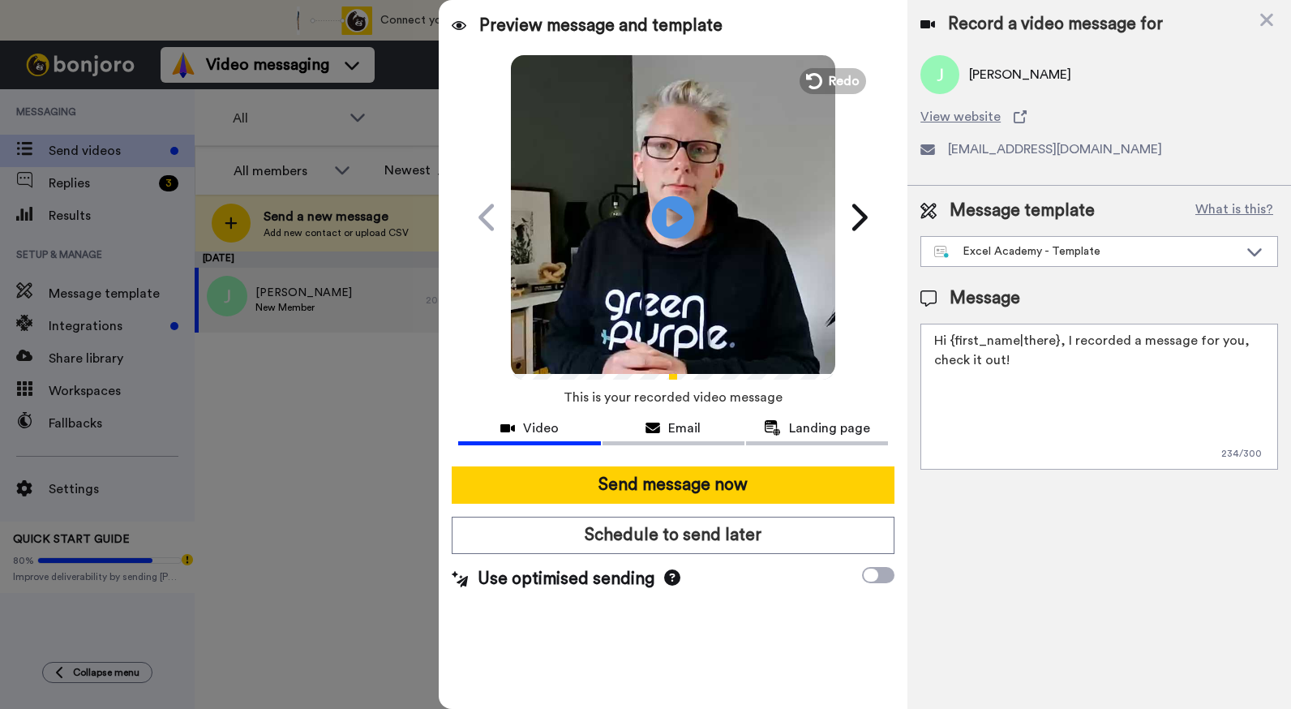
click at [682, 217] on icon "Play/Pause" at bounding box center [673, 216] width 43 height 77
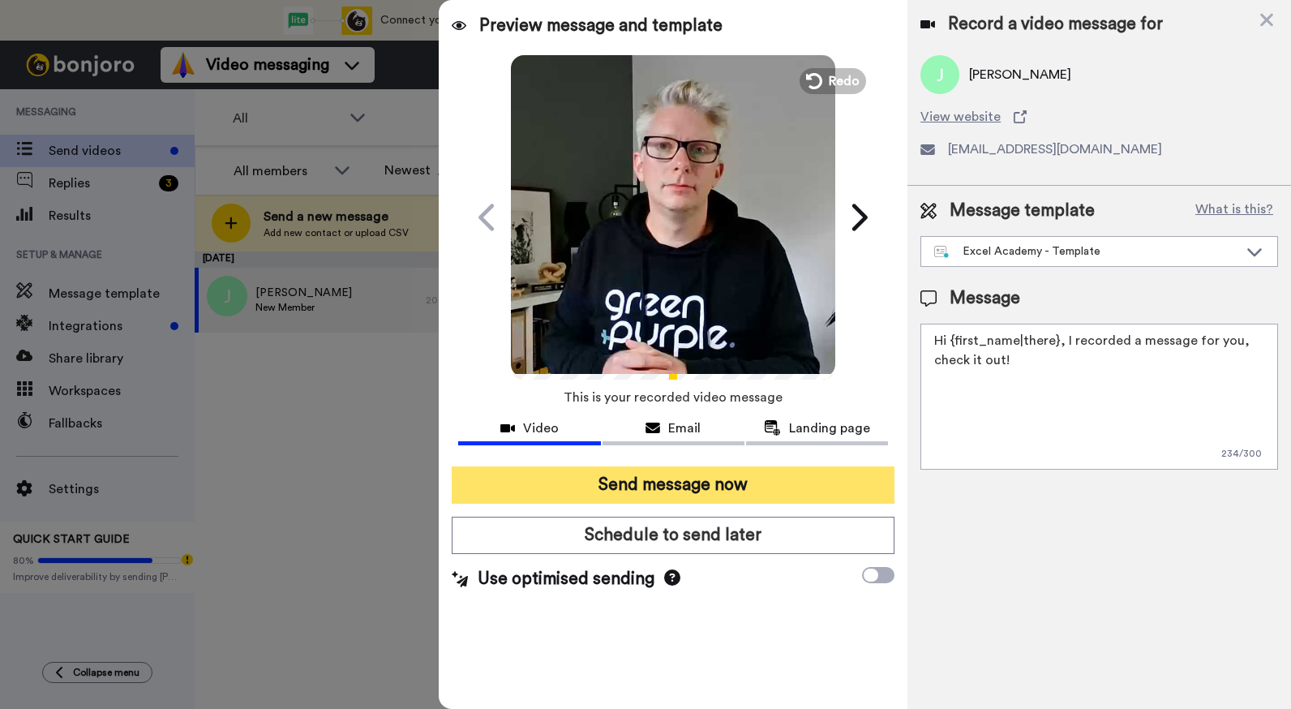
click at [666, 490] on button "Send message now" at bounding box center [673, 484] width 443 height 37
